Goal: Transaction & Acquisition: Purchase product/service

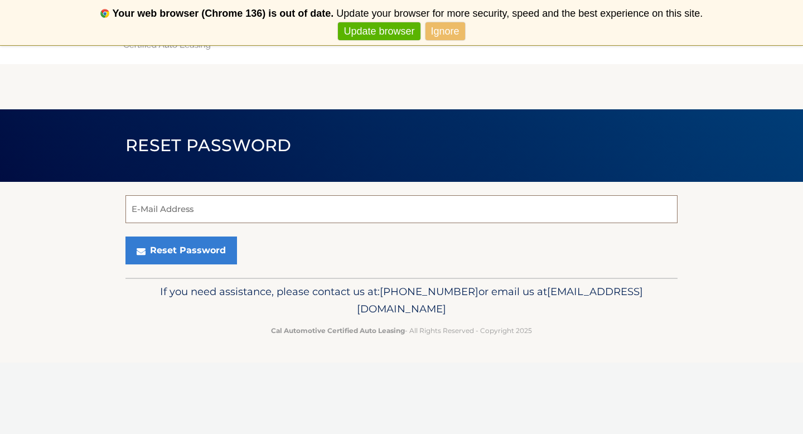
click at [400, 209] on input "E-Mail Address" at bounding box center [401, 209] width 552 height 28
type input "fillingdadsboots@gmail.com"
click at [125, 236] on button "Reset Password" at bounding box center [181, 250] width 112 height 28
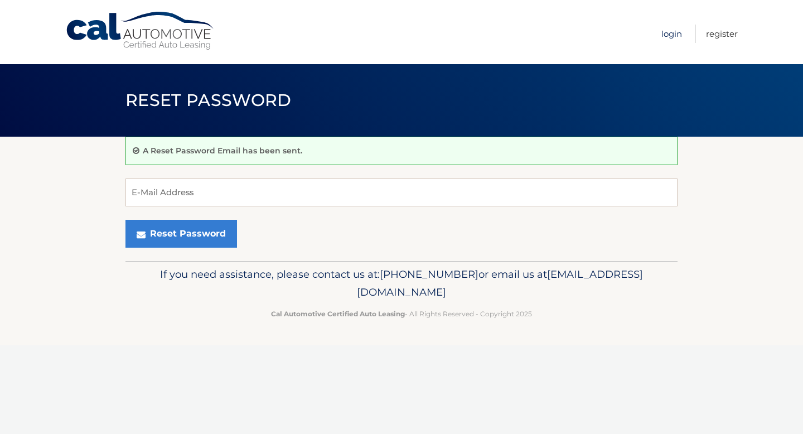
click at [675, 38] on link "Login" at bounding box center [671, 34] width 21 height 18
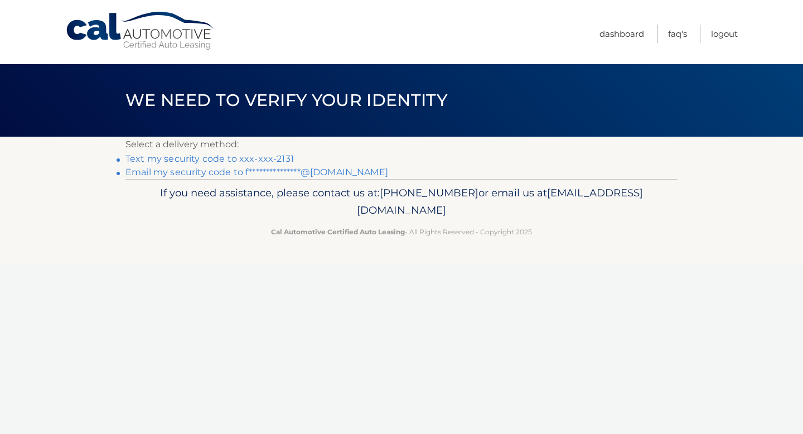
click at [270, 159] on link "Text my security code to xxx-xxx-2131" at bounding box center [209, 158] width 168 height 11
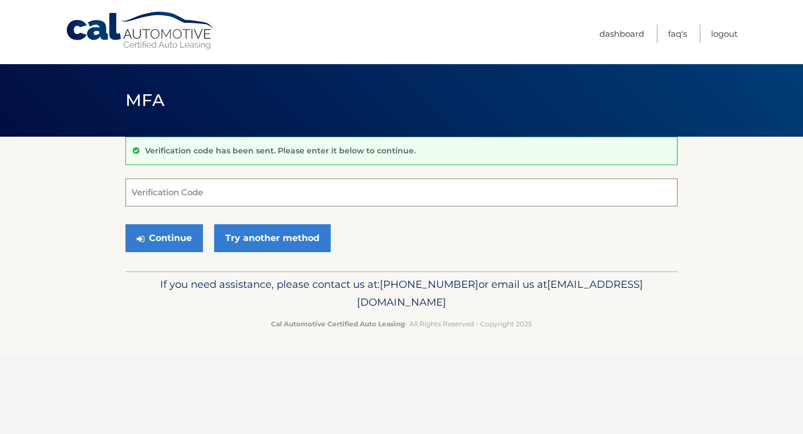
click at [213, 187] on input "Verification Code" at bounding box center [401, 192] width 552 height 28
type input "438122"
click at [191, 240] on button "Continue" at bounding box center [164, 238] width 78 height 28
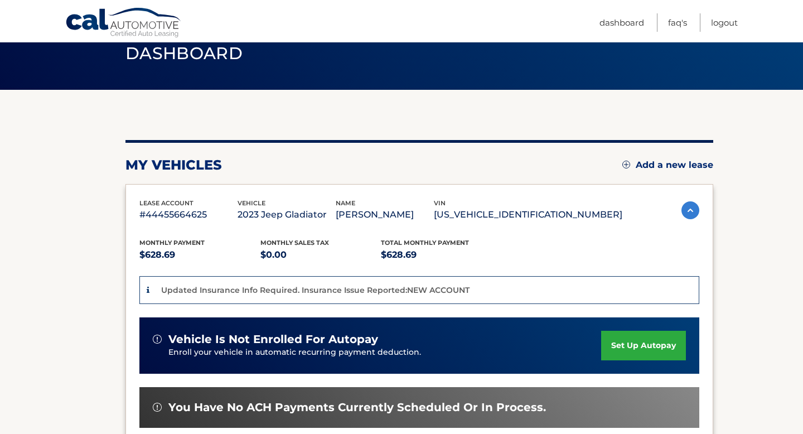
scroll to position [49, 0]
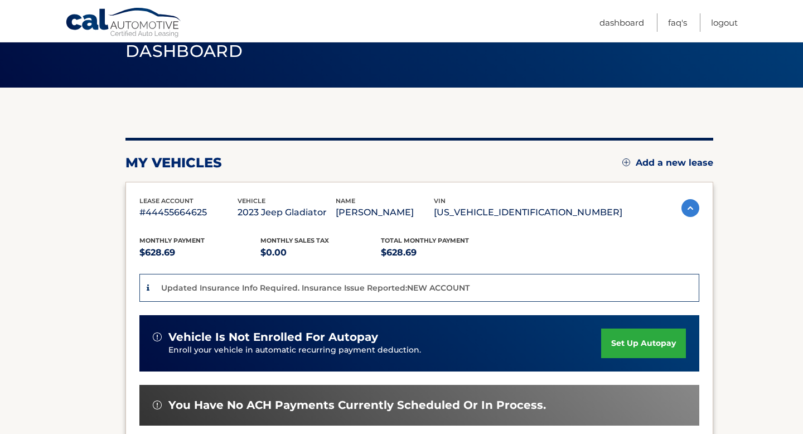
click at [644, 344] on link "set up autopay" at bounding box center [643, 343] width 85 height 30
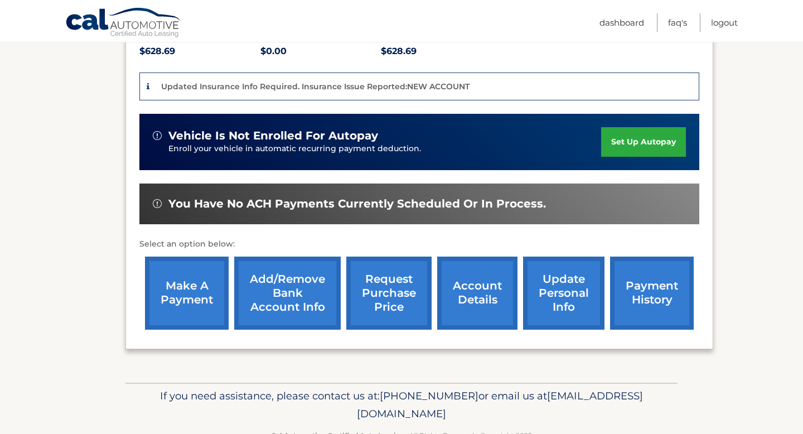
scroll to position [283, 0]
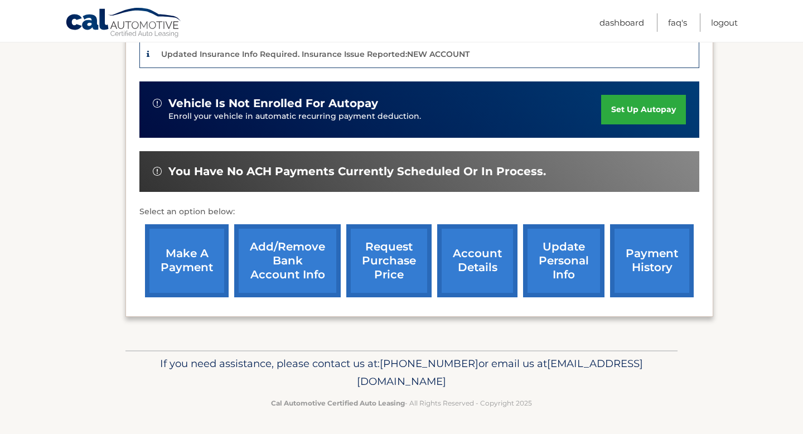
click at [206, 260] on link "make a payment" at bounding box center [187, 260] width 84 height 73
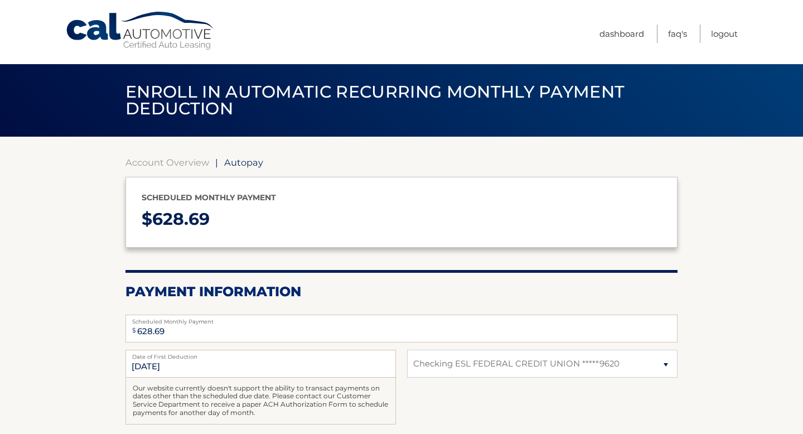
select select "MDA4MjY4OTAtNGEwOC00MDU1LWFhZmUtZWJhZTFlYmQxNjkw"
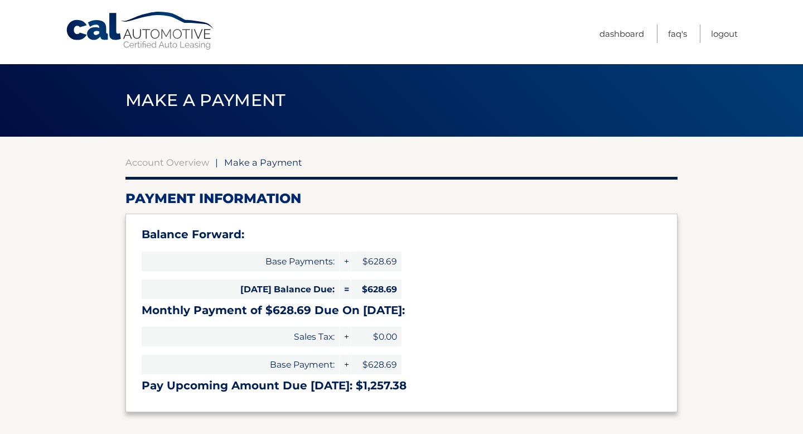
select select "MDA4MjY4OTAtNGEwOC00MDU1LWFhZmUtZWJhZTFlYmQxNjkw"
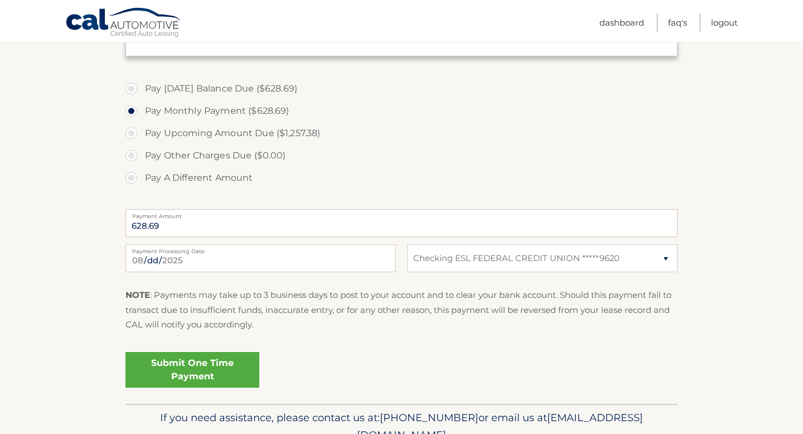
scroll to position [410, 0]
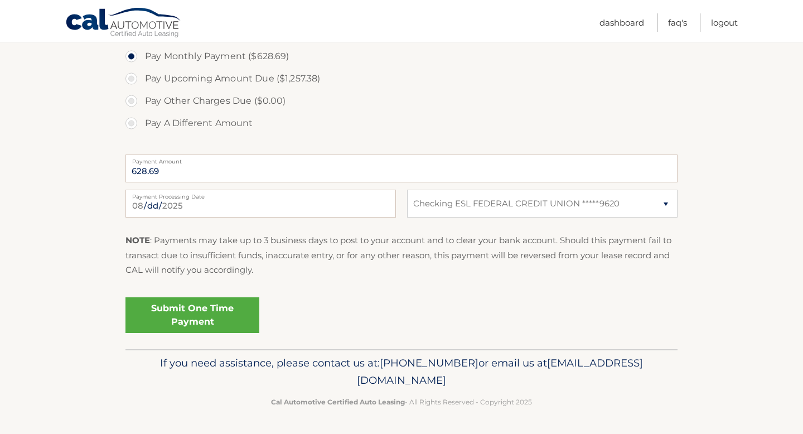
click at [213, 320] on link "Submit One Time Payment" at bounding box center [192, 315] width 134 height 36
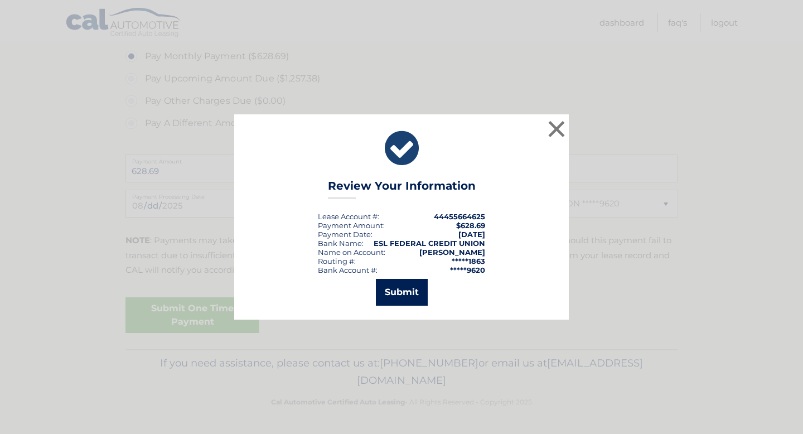
click at [416, 299] on button "Submit" at bounding box center [402, 292] width 52 height 27
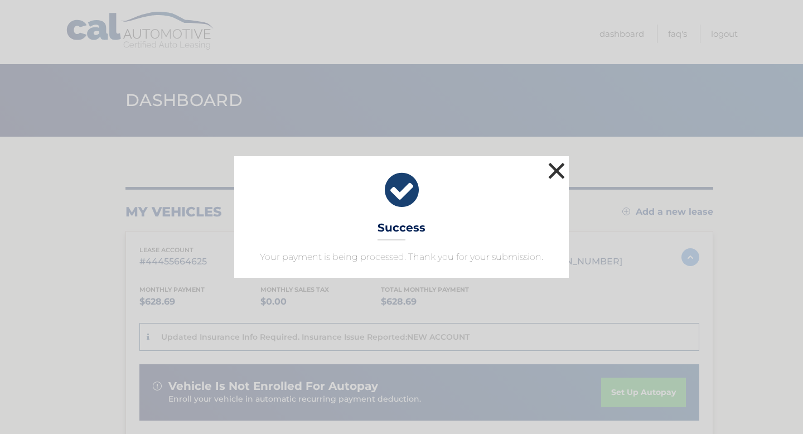
click at [560, 176] on button "×" at bounding box center [556, 170] width 22 height 22
